Goal: Check status

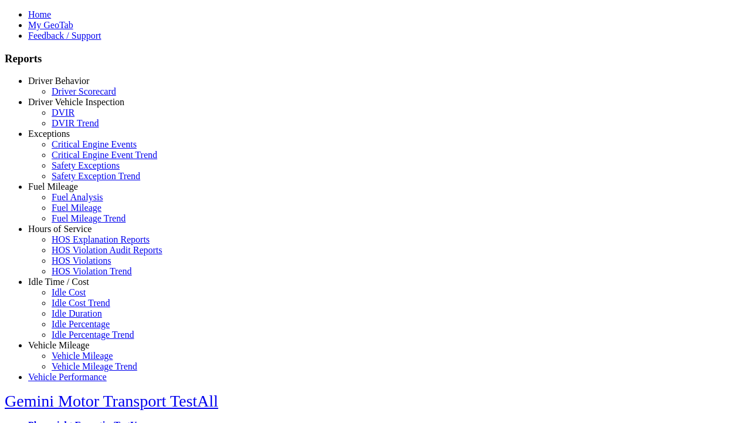
type input "**********"
select select "**********"
type input "********"
type input "*********"
